Goal: Task Accomplishment & Management: Manage account settings

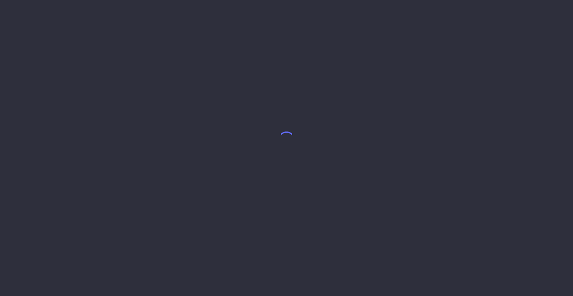
select select "8"
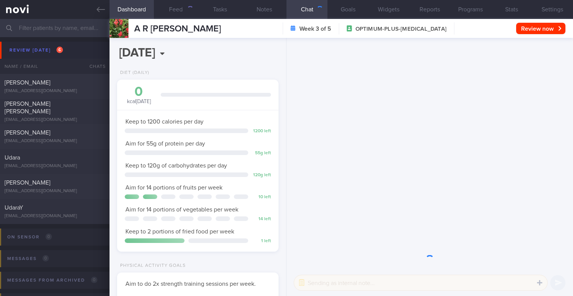
scroll to position [85, 148]
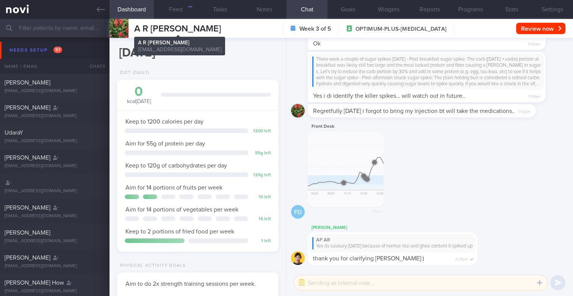
click at [153, 26] on span "A R ARTHI PRIYANKA" at bounding box center [177, 28] width 87 height 9
copy span "ARTHI"
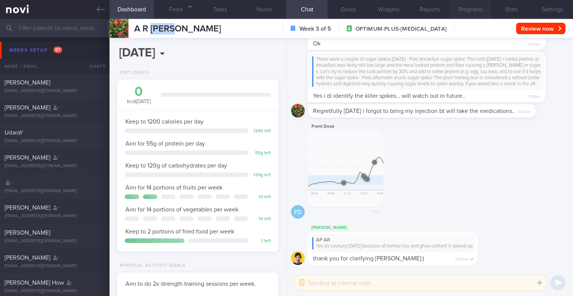
click at [465, 9] on button "Programs" at bounding box center [470, 9] width 41 height 19
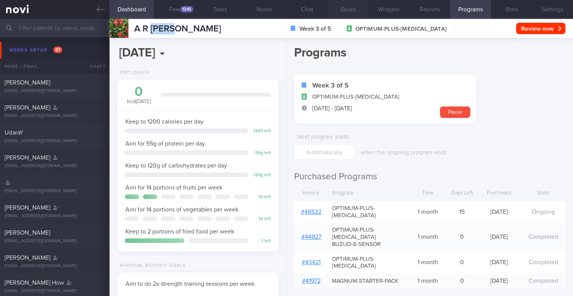
scroll to position [75, 151]
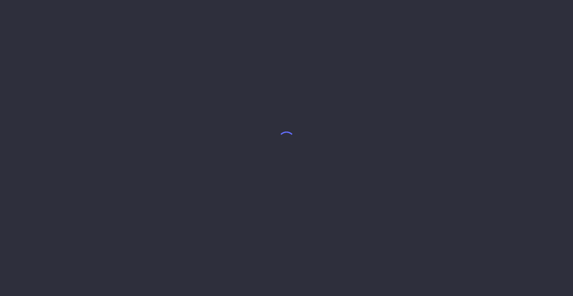
select select "8"
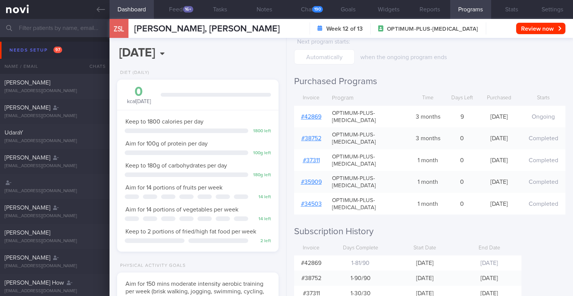
scroll to position [85, 0]
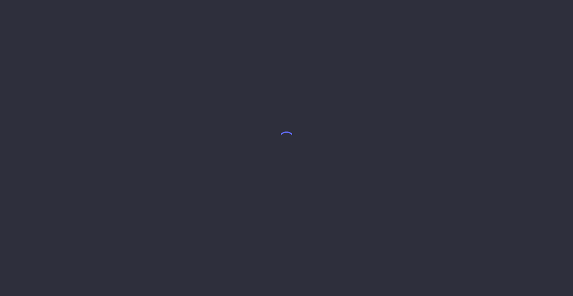
select select "8"
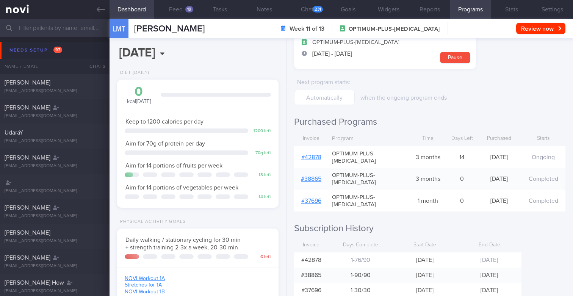
scroll to position [55, 0]
